Goal: Task Accomplishment & Management: Use online tool/utility

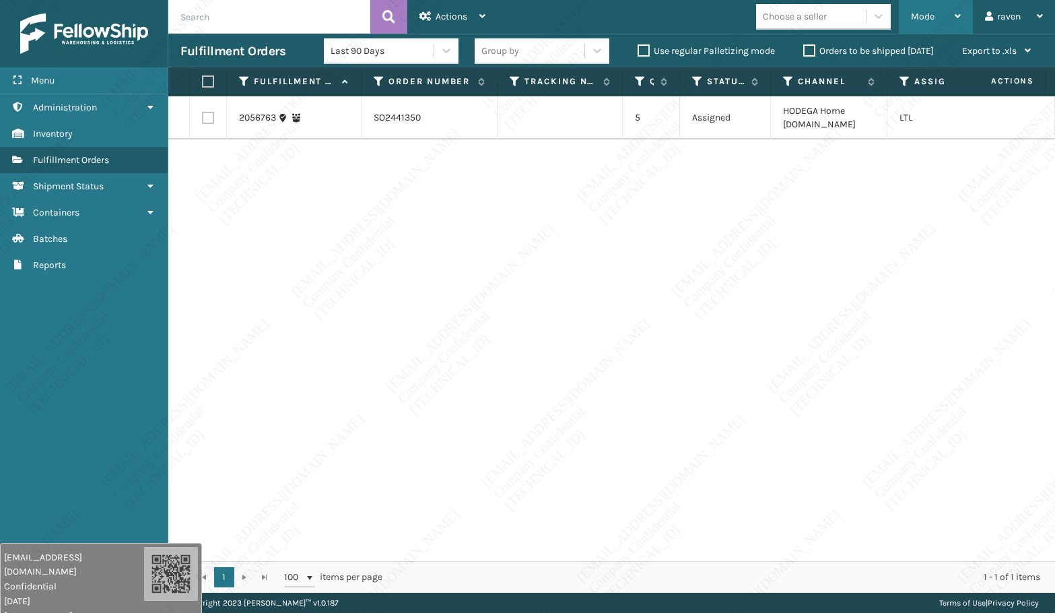
click at [923, 11] on span "Mode" at bounding box center [923, 16] width 24 height 11
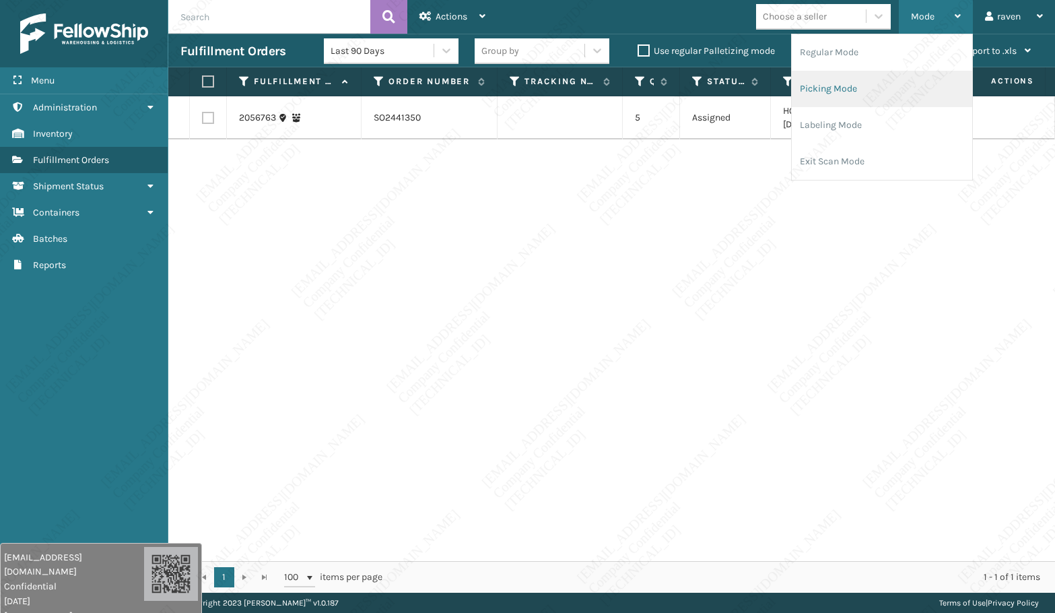
click at [872, 87] on li "Picking Mode" at bounding box center [882, 89] width 180 height 36
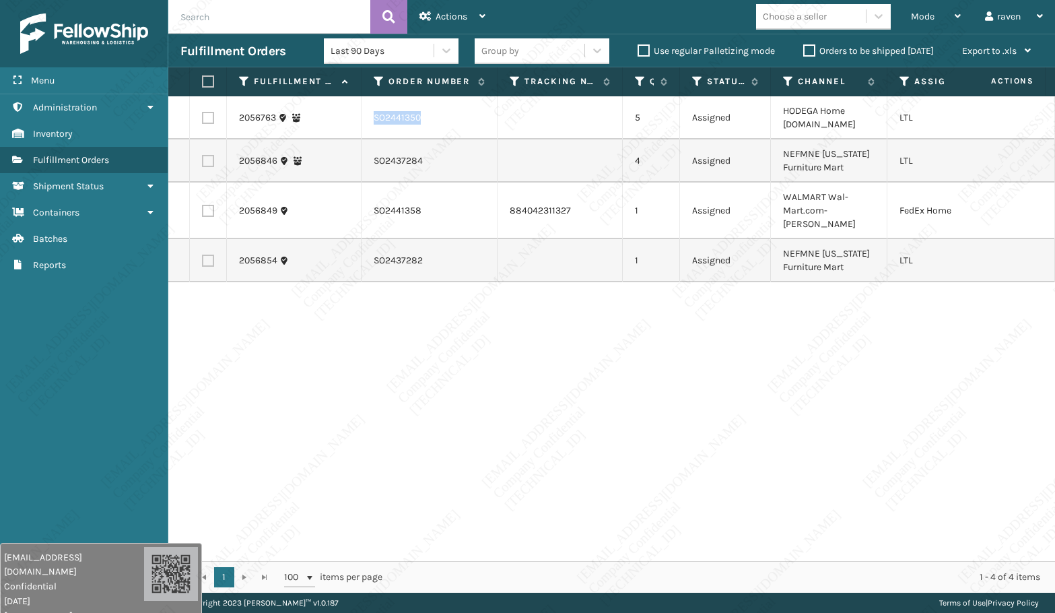
copy tr "SO2441350"
drag, startPoint x: 432, startPoint y: 117, endPoint x: 360, endPoint y: 117, distance: 72.0
click at [360, 117] on tr "2056763 SO2441350 5 Assigned HODEGA Home [DOMAIN_NAME] LTL" at bounding box center [642, 117] width 949 height 43
click at [415, 330] on div "2056763 SO2441350 5 Assigned HODEGA Home [DOMAIN_NAME] LTL 2056846 SO2437284 4 …" at bounding box center [611, 328] width 887 height 465
click at [211, 115] on label at bounding box center [208, 118] width 12 height 12
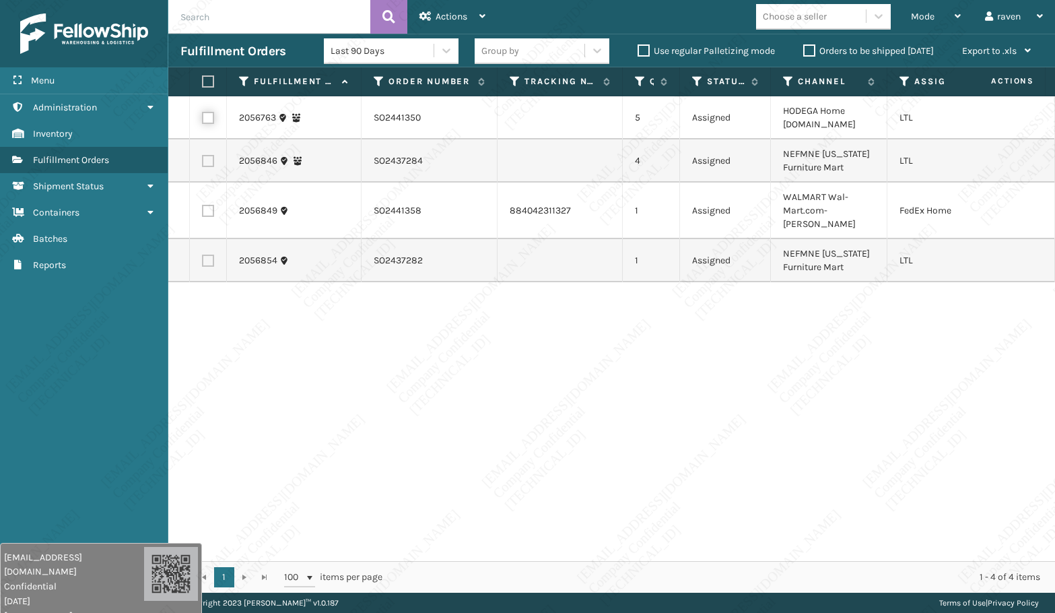
click at [203, 115] on input "checkbox" at bounding box center [202, 116] width 1 height 9
checkbox input "true"
click at [473, 15] on div "Actions" at bounding box center [452, 17] width 66 height 34
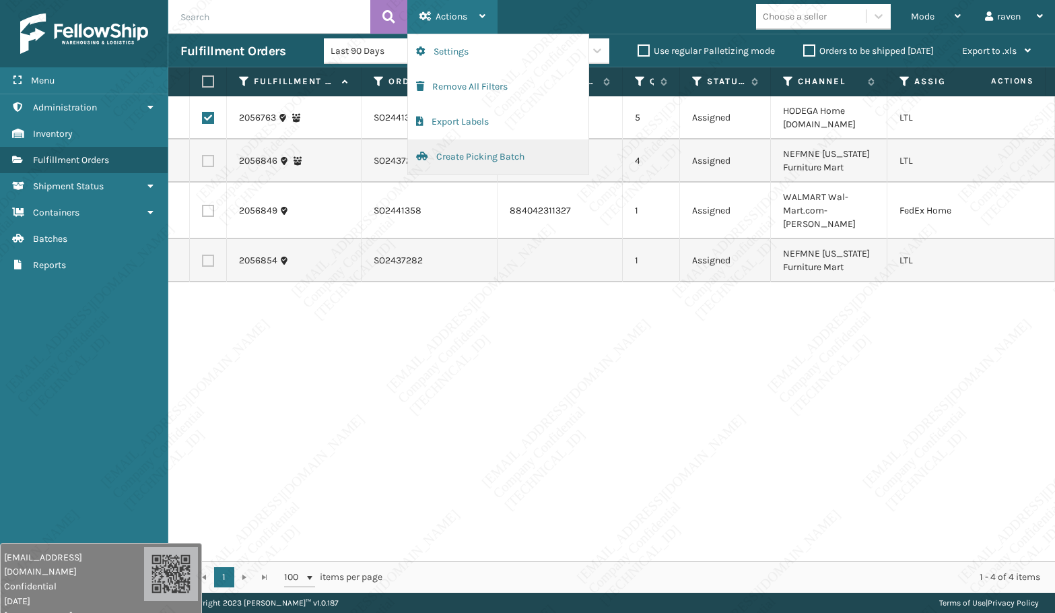
click at [482, 161] on button "Create Picking Batch" at bounding box center [498, 156] width 180 height 35
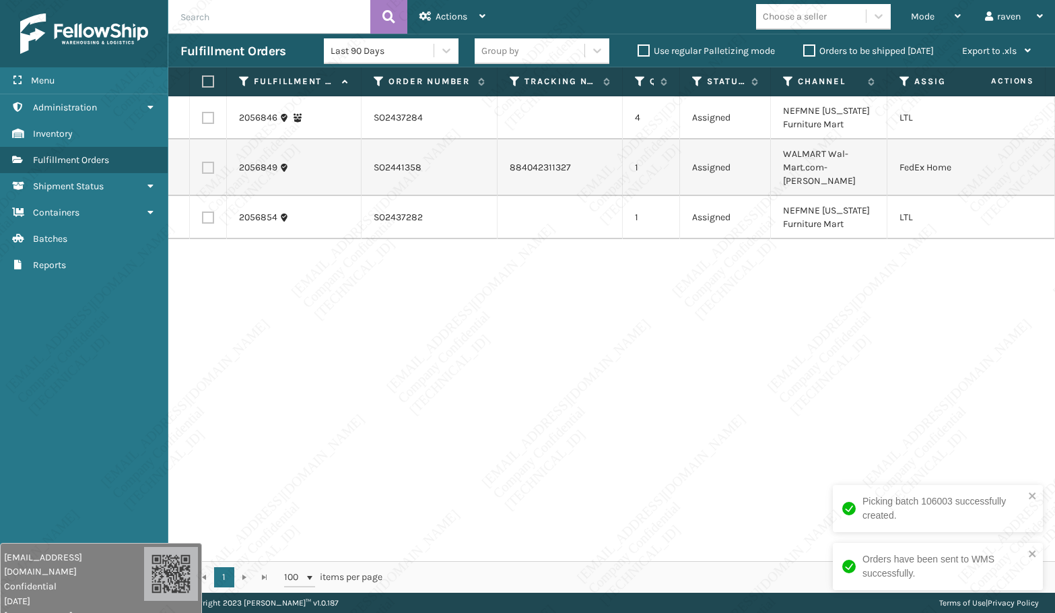
click at [635, 291] on div "2056846 SO2437284 4 Assigned NEFMNE [US_STATE] Furniture Mart LTL 2056849 SO244…" at bounding box center [611, 328] width 887 height 465
click at [785, 81] on icon at bounding box center [788, 81] width 11 height 12
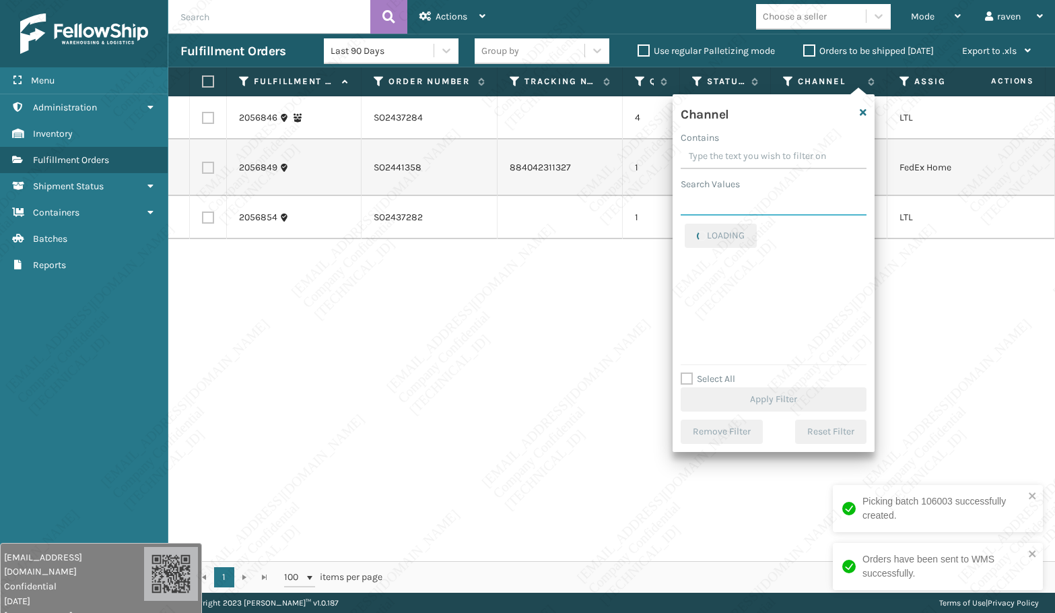
click at [728, 207] on input "Search Values" at bounding box center [774, 203] width 186 height 24
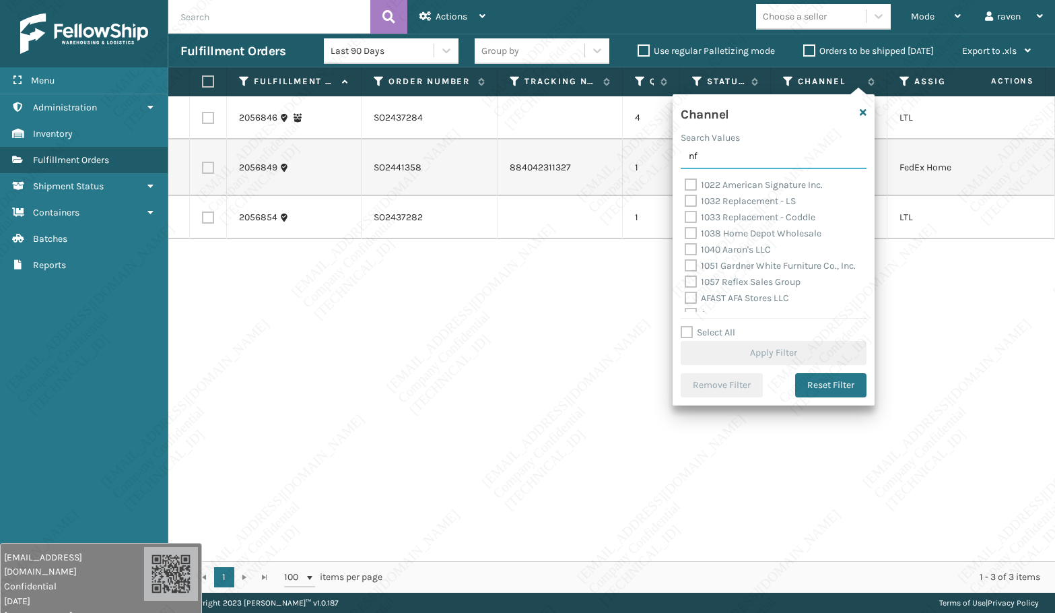
type input "n"
click at [584, 372] on div "2056846 SO2437284 4 Assigned NEFMNE [US_STATE] Furniture Mart LTL 2056849 SO244…" at bounding box center [611, 328] width 887 height 465
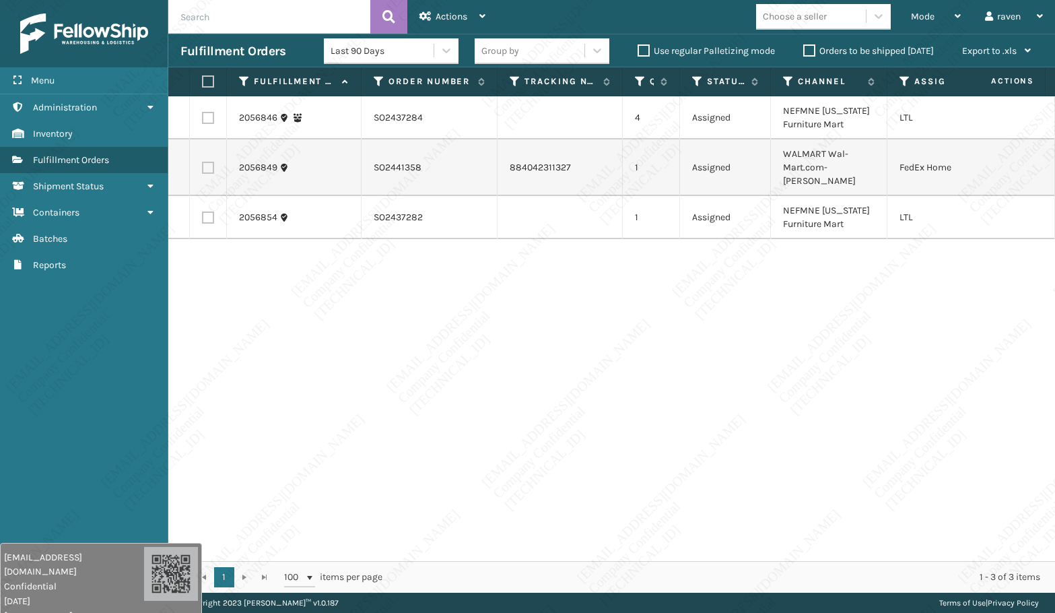
click at [206, 118] on label at bounding box center [208, 118] width 12 height 12
click at [203, 118] on input "checkbox" at bounding box center [202, 116] width 1 height 9
checkbox input "true"
click at [207, 211] on label at bounding box center [208, 217] width 12 height 12
click at [203, 211] on input "checkbox" at bounding box center [202, 215] width 1 height 9
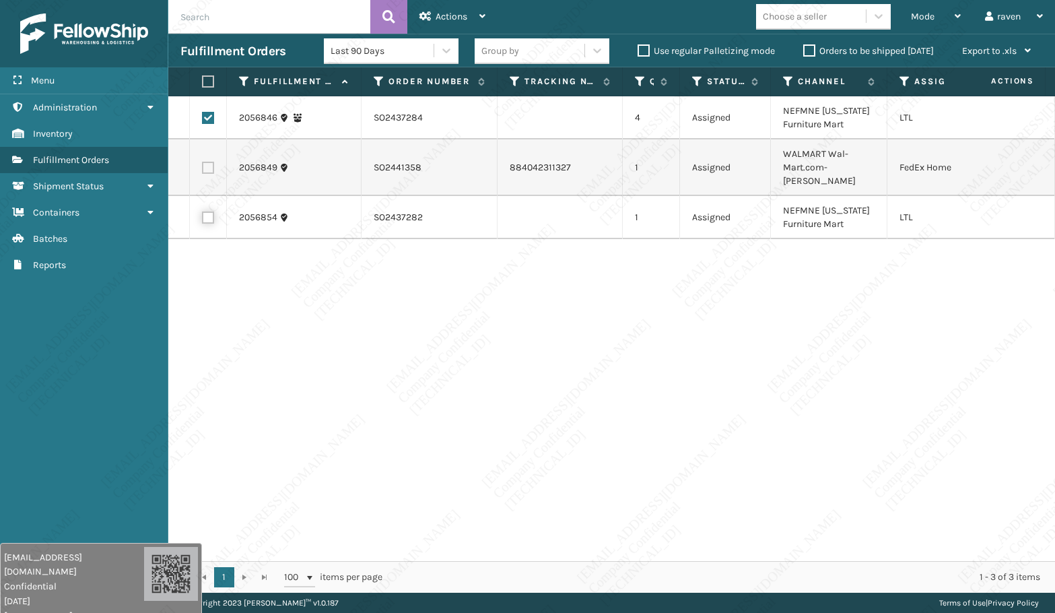
checkbox input "true"
click at [444, 13] on span "Actions" at bounding box center [452, 16] width 32 height 11
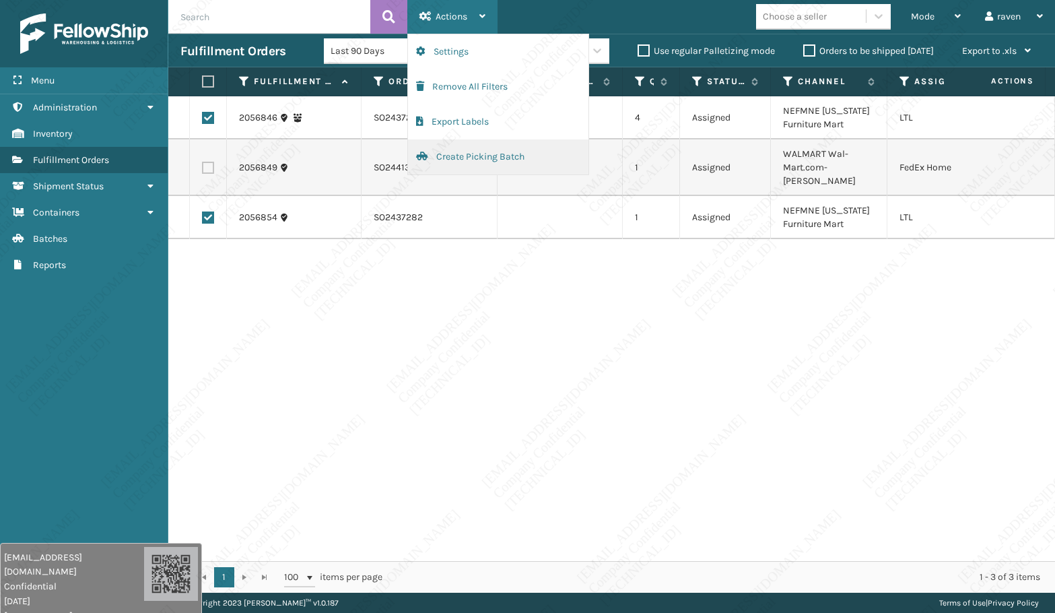
click at [477, 160] on button "Create Picking Batch" at bounding box center [498, 156] width 180 height 35
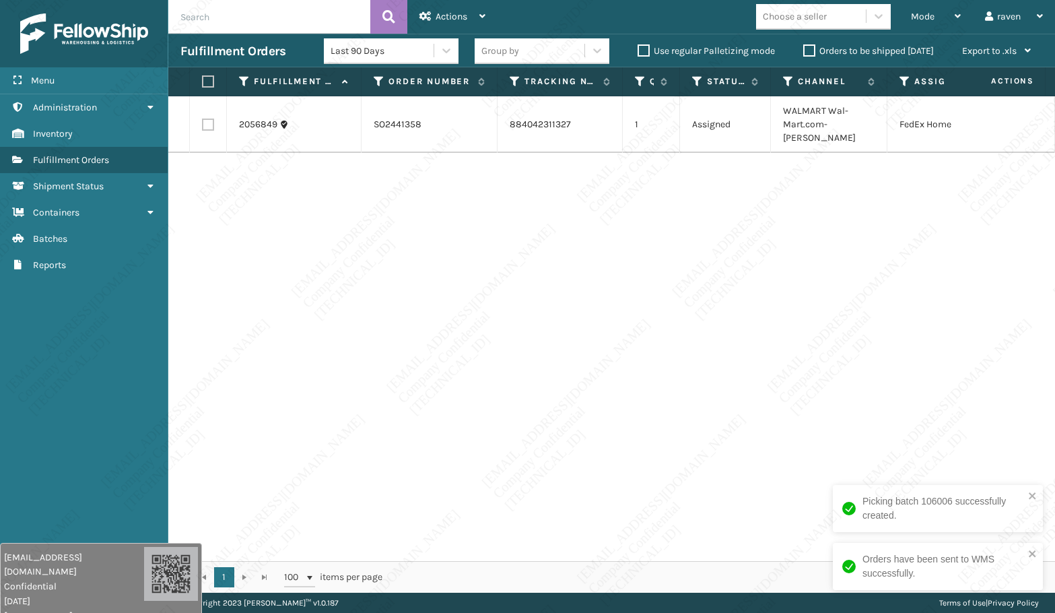
click at [848, 178] on div "2056849 SO2441358 884042311327 1 Assigned WALMART Wal-Mart.com-[PERSON_NAME] Fe…" at bounding box center [611, 328] width 887 height 465
drag, startPoint x: 618, startPoint y: 259, endPoint x: 617, endPoint y: 239, distance: 19.6
click at [618, 259] on div "2056849 SO2441358 884042311327 1 Assigned WALMART Wal-Mart.com-[PERSON_NAME] Fe…" at bounding box center [611, 328] width 887 height 465
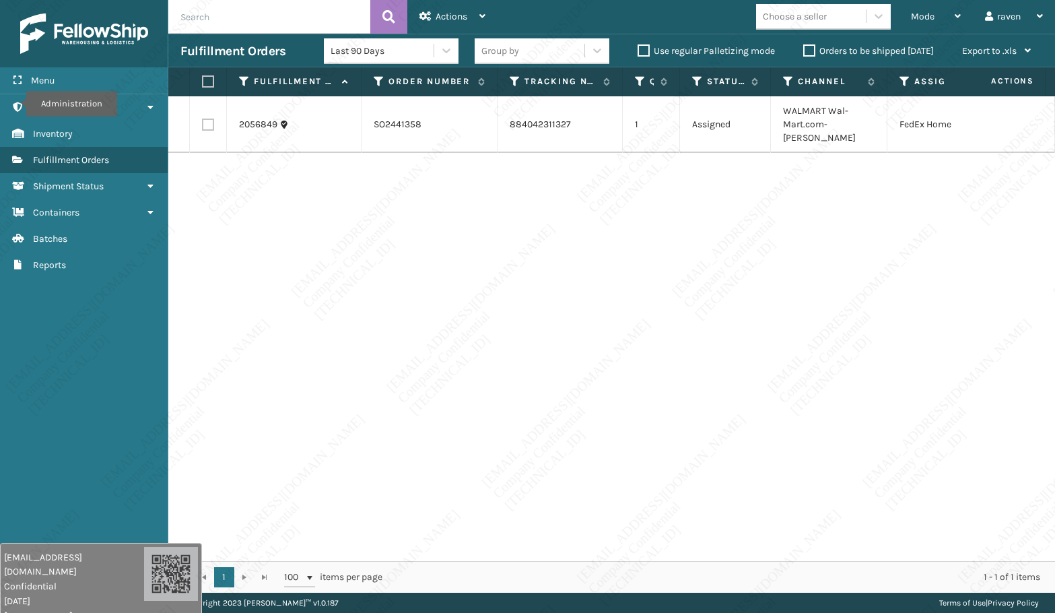
drag, startPoint x: 631, startPoint y: 243, endPoint x: 675, endPoint y: 188, distance: 69.5
click at [652, 226] on div "2056849 SO2441358 884042311327 1 Assigned WALMART Wal-Mart.com-[PERSON_NAME] Fe…" at bounding box center [611, 328] width 887 height 465
click at [916, 11] on span "Mode" at bounding box center [923, 16] width 24 height 11
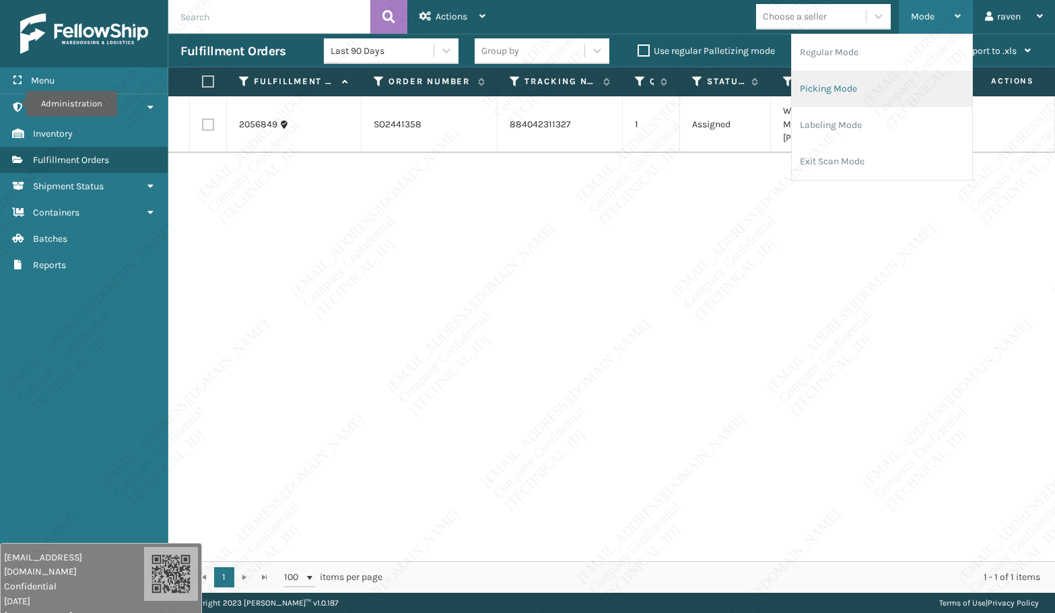
click at [847, 88] on li "Picking Mode" at bounding box center [882, 89] width 180 height 36
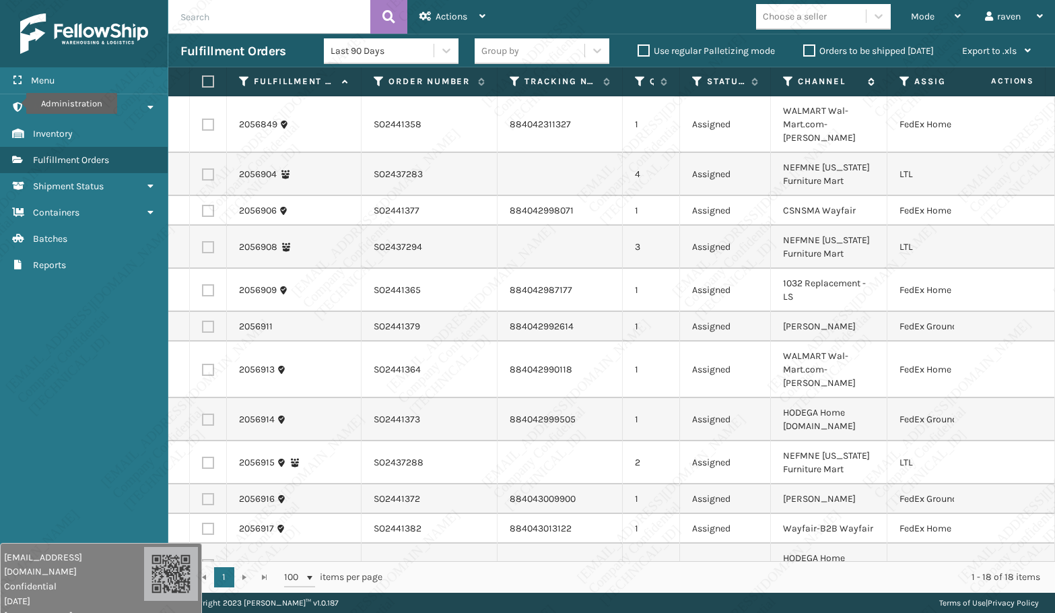
click at [788, 83] on icon at bounding box center [788, 81] width 11 height 12
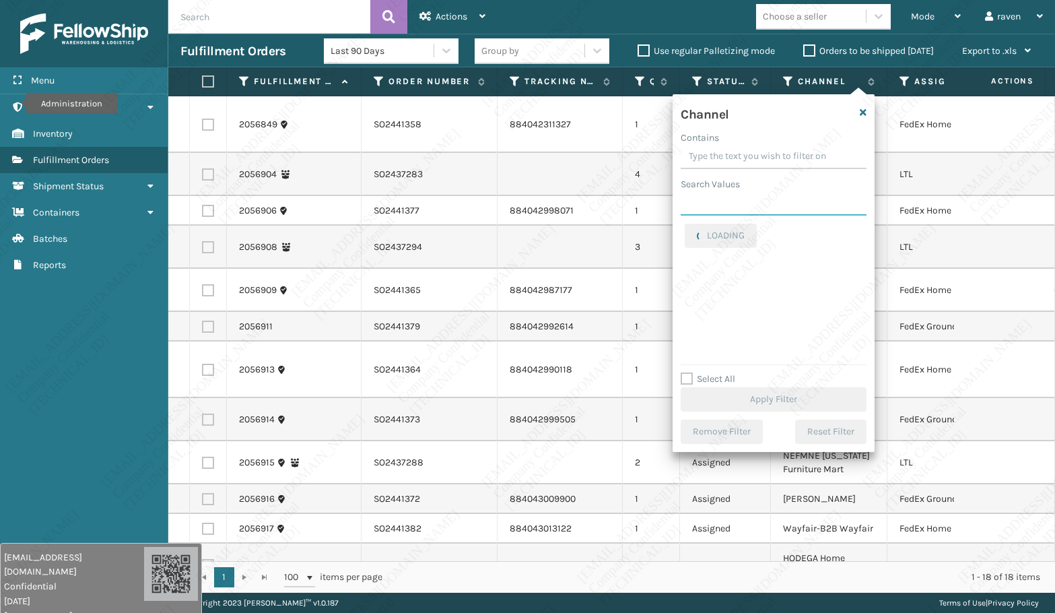
click at [724, 213] on input "Search Values" at bounding box center [774, 203] width 186 height 24
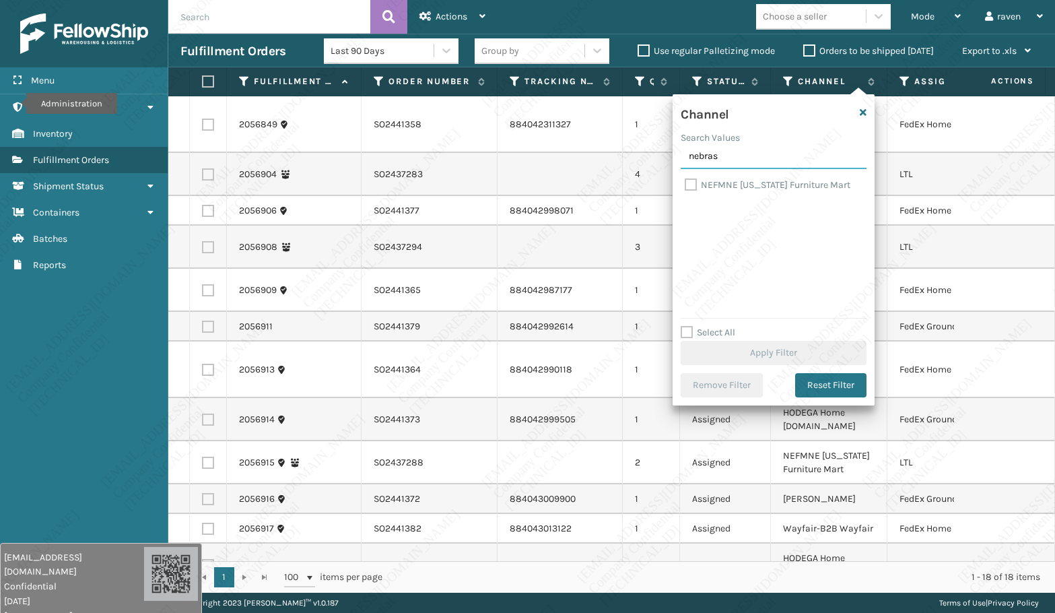
type input "nebras"
click at [708, 184] on label "NEFMNE [US_STATE] Furniture Mart" at bounding box center [768, 184] width 166 height 11
click at [685, 184] on input "NEFMNE [US_STATE] Furniture Mart" at bounding box center [685, 181] width 1 height 9
checkbox input "true"
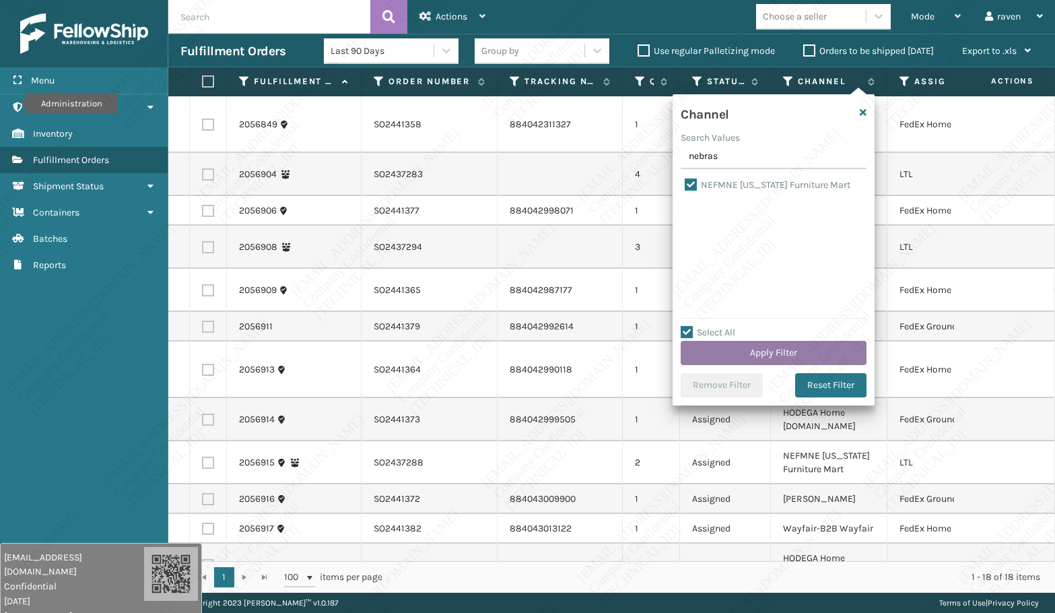
click at [763, 352] on button "Apply Filter" at bounding box center [774, 353] width 186 height 24
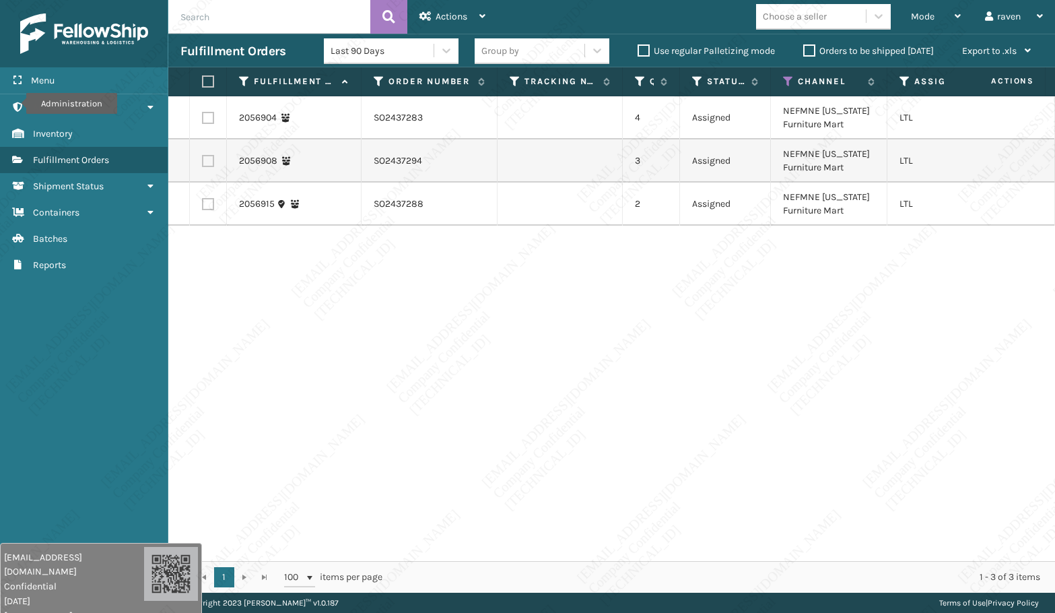
click at [772, 345] on div "2056904 SO2437283 4 Assigned NEFMNE [US_STATE] Furniture Mart LTL 2056908 SO243…" at bounding box center [611, 328] width 887 height 465
click at [210, 76] on label at bounding box center [206, 81] width 8 height 12
click at [203, 77] on input "checkbox" at bounding box center [202, 81] width 1 height 9
checkbox input "true"
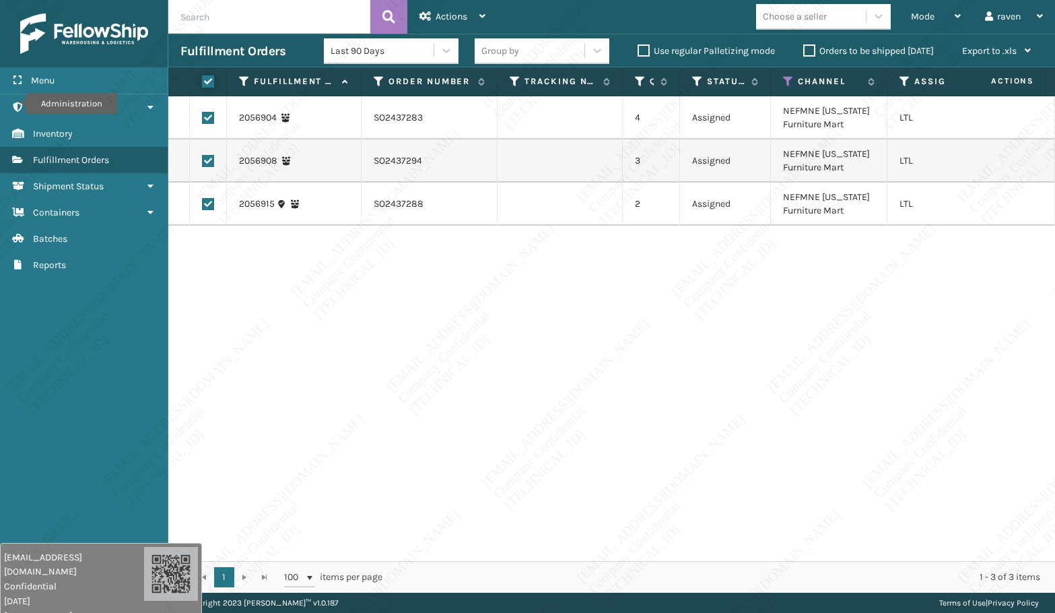
checkbox input "true"
click at [444, 18] on span "Actions" at bounding box center [452, 16] width 32 height 11
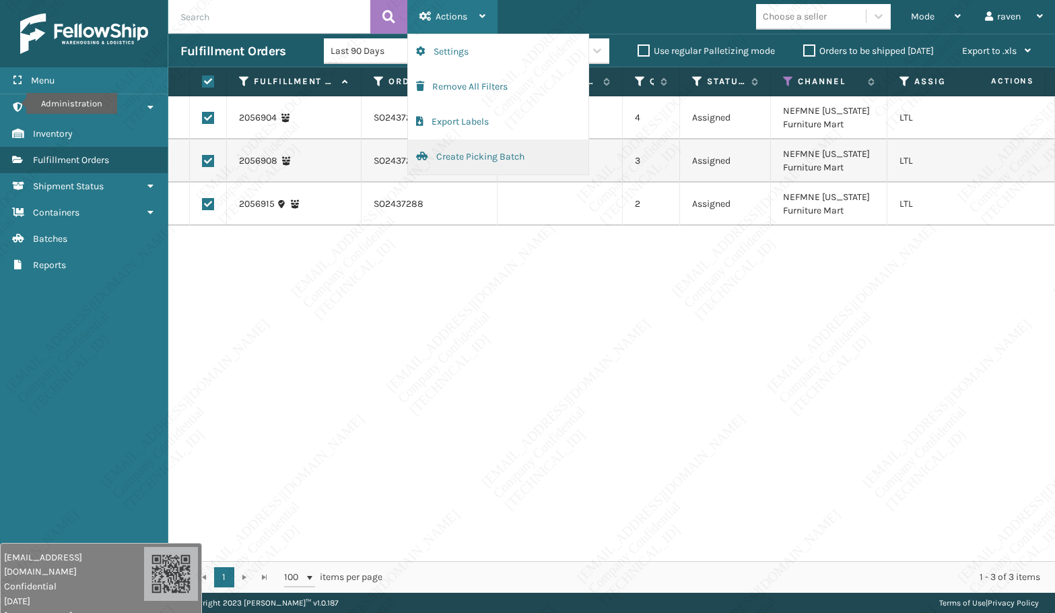
click at [446, 159] on button "Create Picking Batch" at bounding box center [498, 156] width 180 height 35
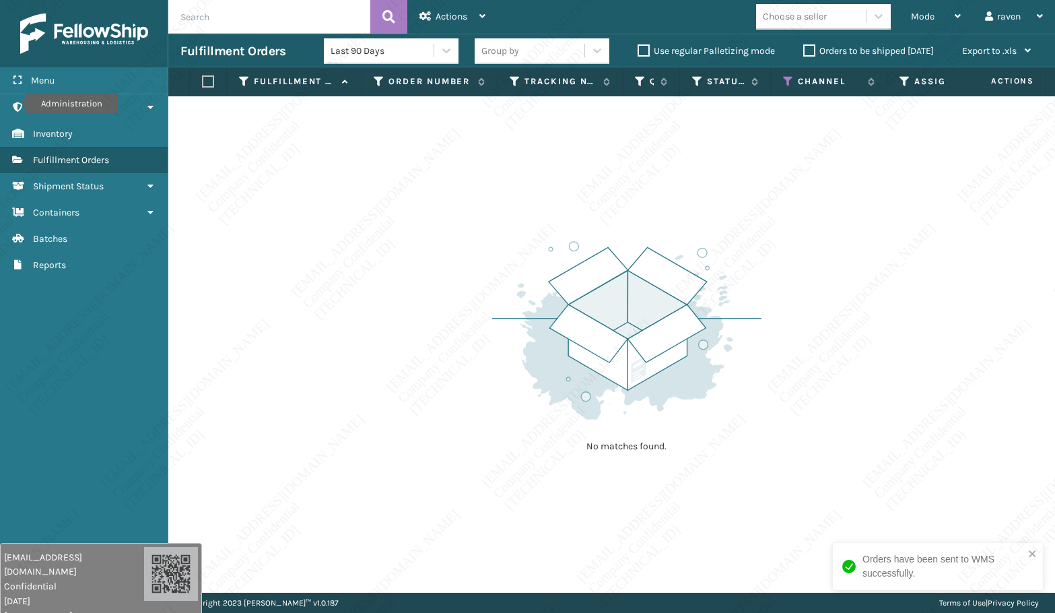
click at [445, 293] on div "No matches found." at bounding box center [611, 344] width 887 height 496
click at [378, 195] on div "No matches found." at bounding box center [611, 344] width 887 height 496
click at [901, 20] on div "Mode Regular Mode Picking Mode Labeling Mode Exit Scan Mode" at bounding box center [936, 17] width 74 height 34
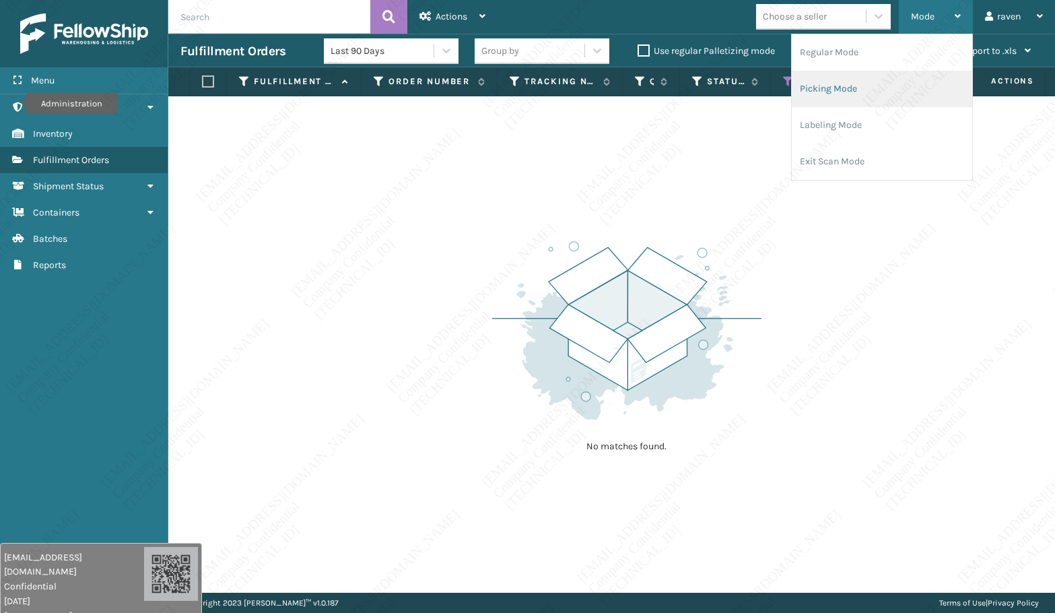
click at [827, 87] on li "Picking Mode" at bounding box center [882, 89] width 180 height 36
